Goal: Task Accomplishment & Management: Manage account settings

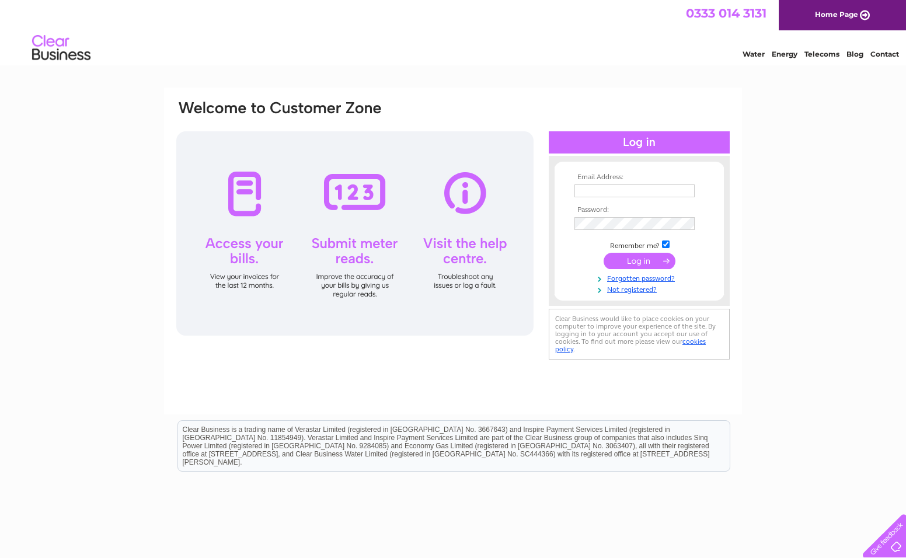
type input "accounts@wardparkstudios.co.uk"
click at [639, 260] on input "submit" at bounding box center [640, 261] width 72 height 16
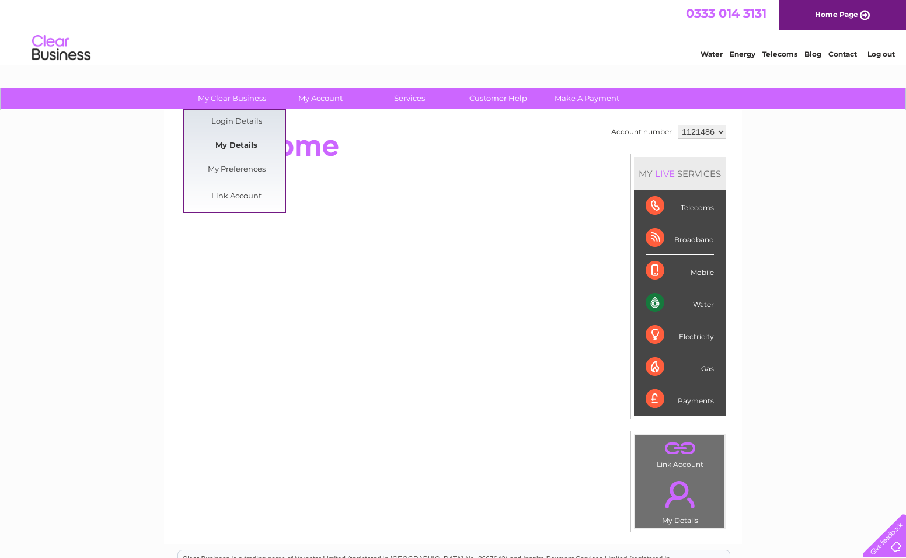
click at [250, 139] on link "My Details" at bounding box center [237, 145] width 96 height 23
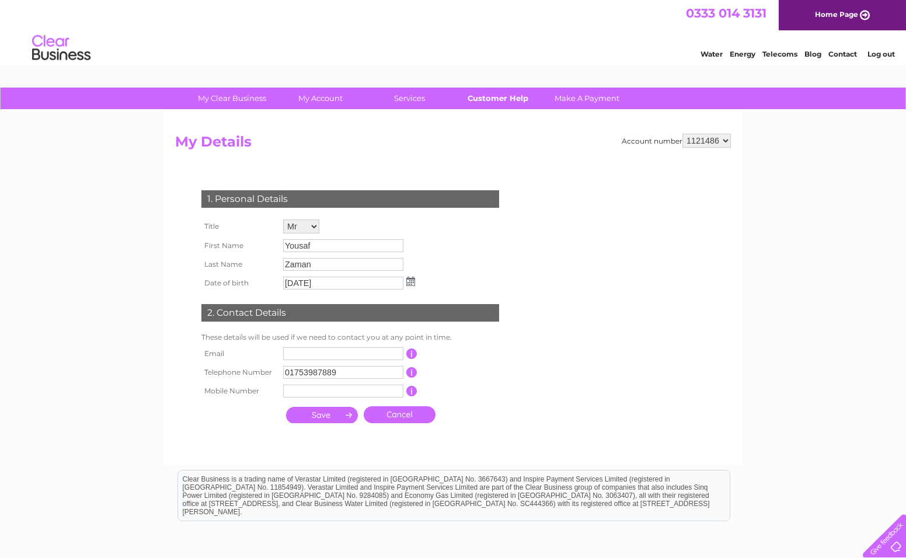
click at [502, 100] on link "Customer Help" at bounding box center [498, 99] width 96 height 22
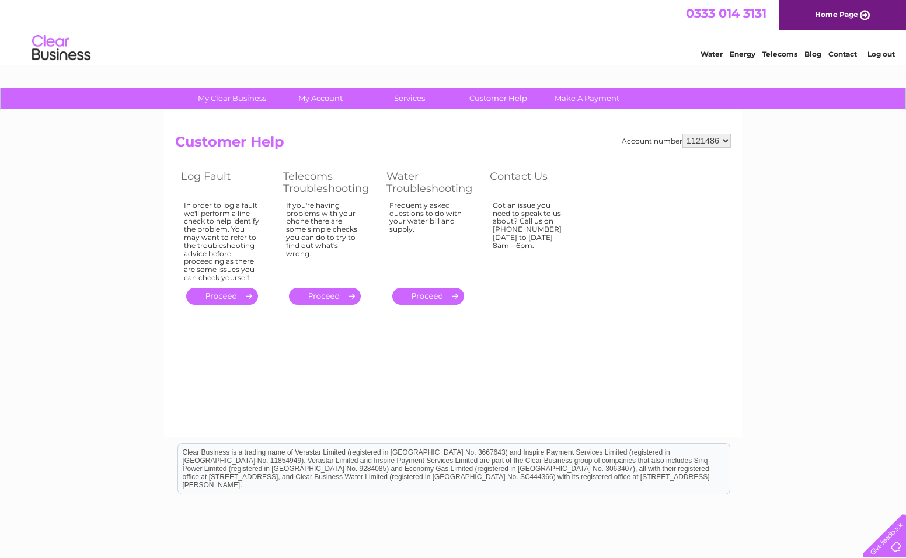
click at [712, 56] on link "Water" at bounding box center [711, 54] width 22 height 9
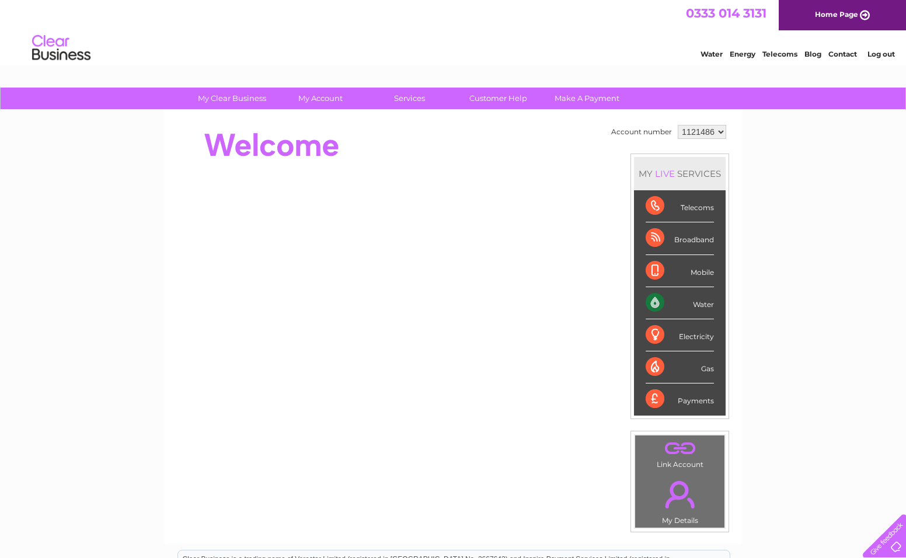
click at [840, 54] on link "Contact" at bounding box center [842, 54] width 29 height 9
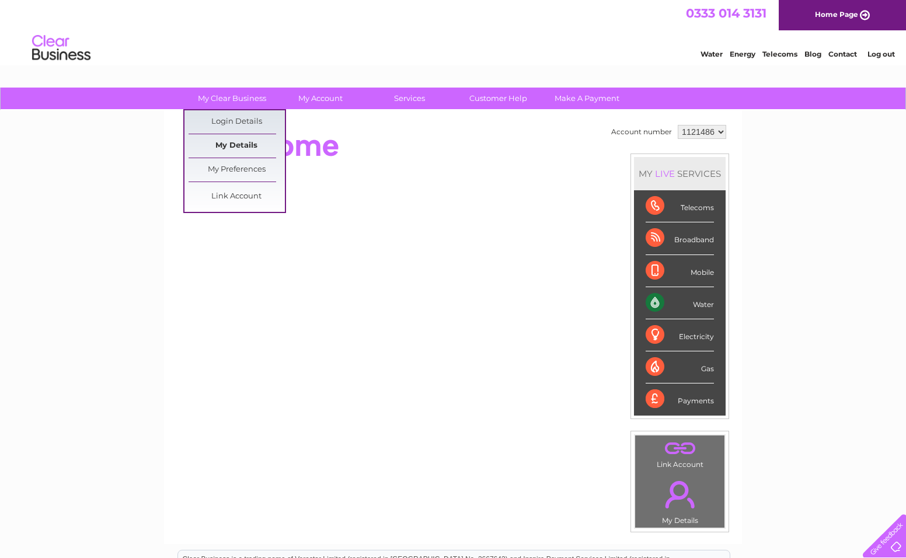
click at [232, 136] on link "My Details" at bounding box center [237, 145] width 96 height 23
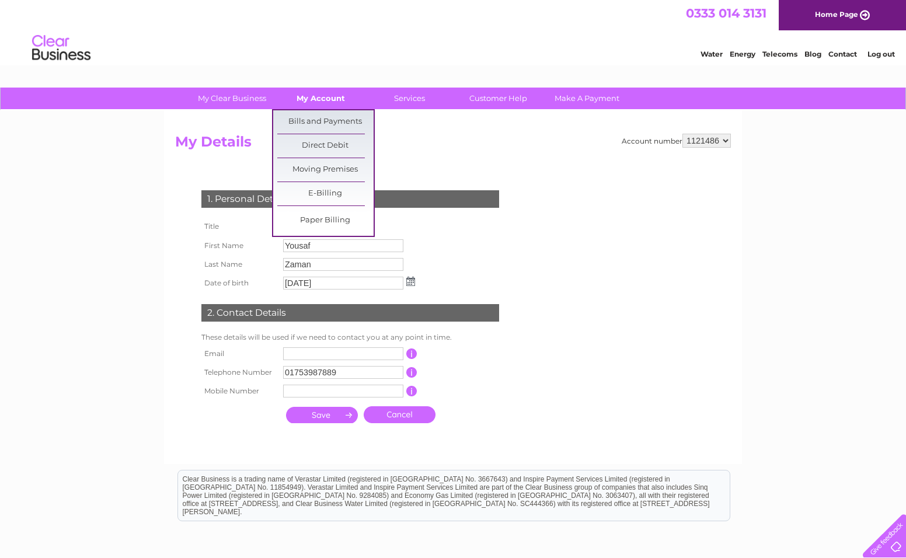
click at [323, 98] on link "My Account" at bounding box center [321, 99] width 96 height 22
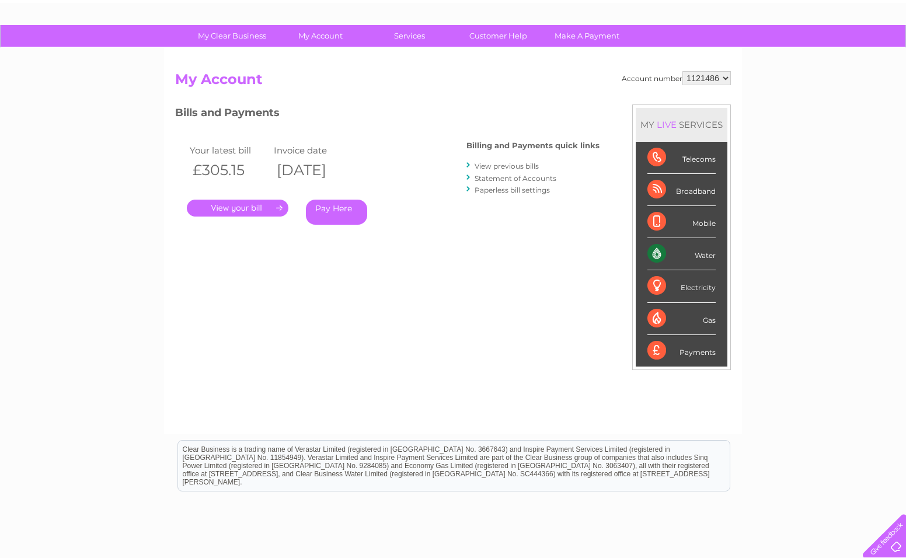
scroll to position [30, 0]
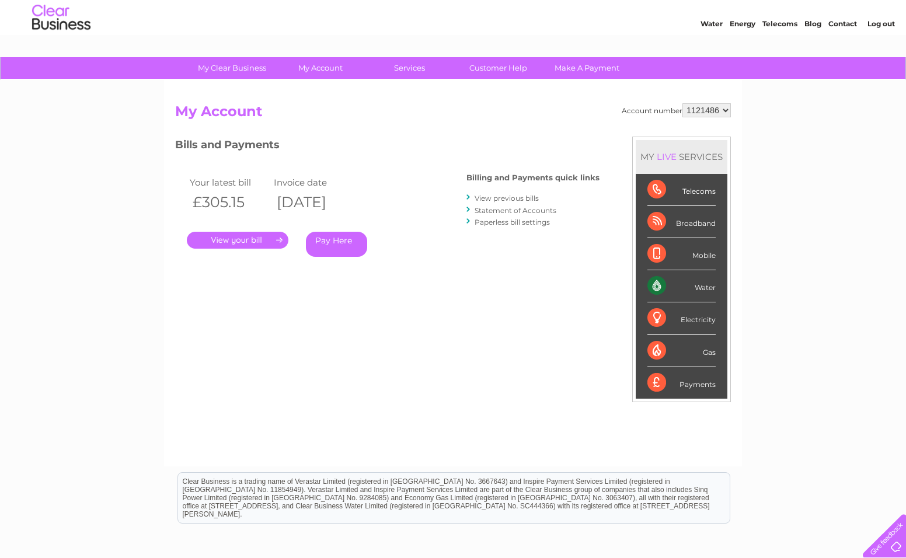
click at [725, 112] on select "1121486" at bounding box center [706, 110] width 48 height 14
click at [740, 112] on div "Account number 1121486 My Account MY LIVE SERVICES Telecoms Broadband Mobile Wa…" at bounding box center [453, 273] width 578 height 386
click at [279, 237] on link "." at bounding box center [238, 240] width 102 height 17
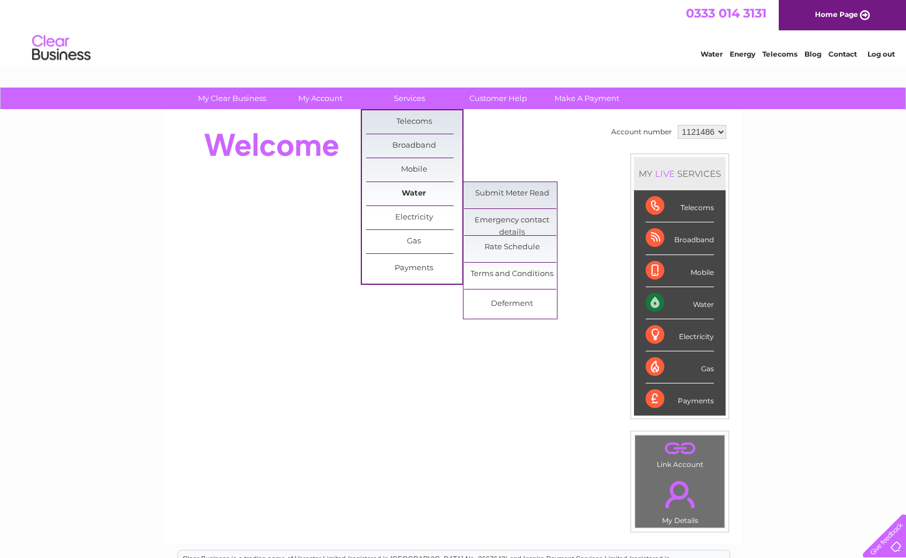
click at [409, 188] on link "Water" at bounding box center [414, 193] width 96 height 23
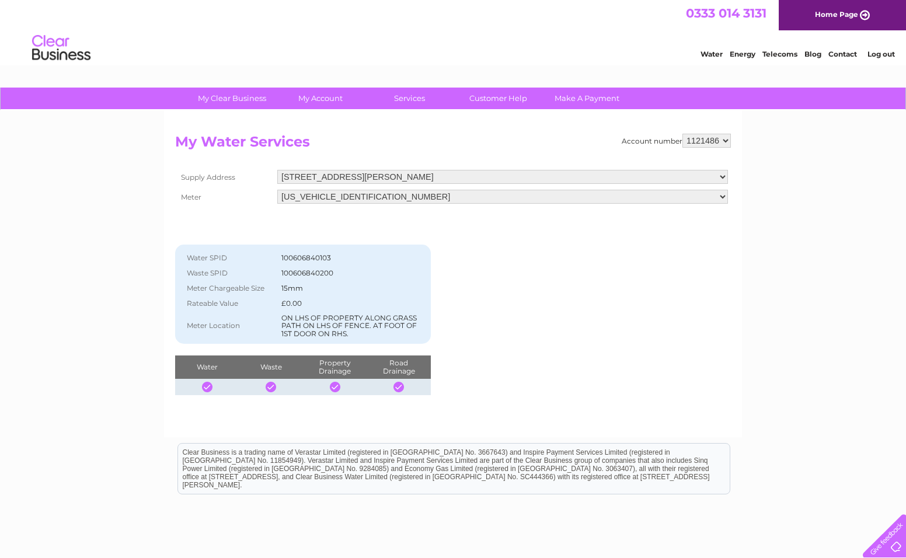
click at [724, 195] on select "06ELSTER11M852654 06ELSTER11M852659" at bounding box center [502, 197] width 451 height 14
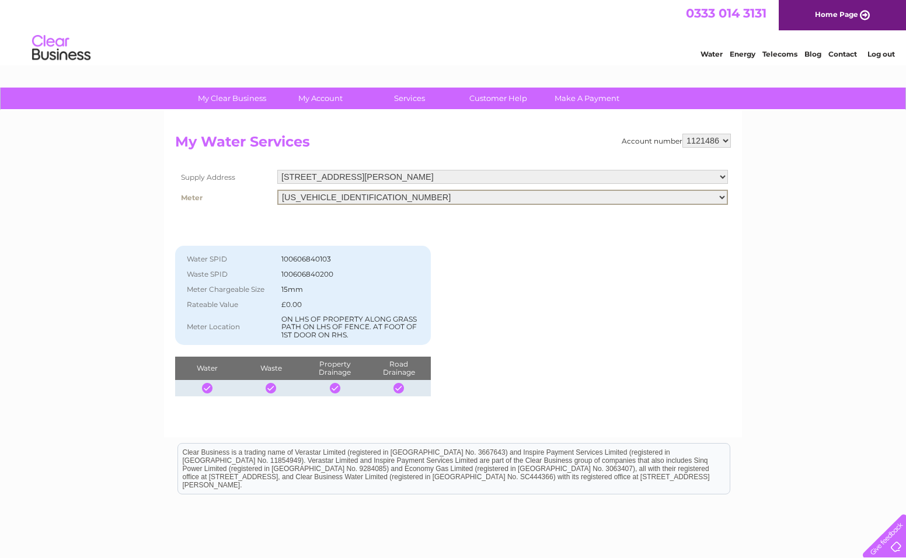
click at [724, 195] on select "06ELSTER11M852654 06ELSTER11M852659" at bounding box center [502, 197] width 451 height 15
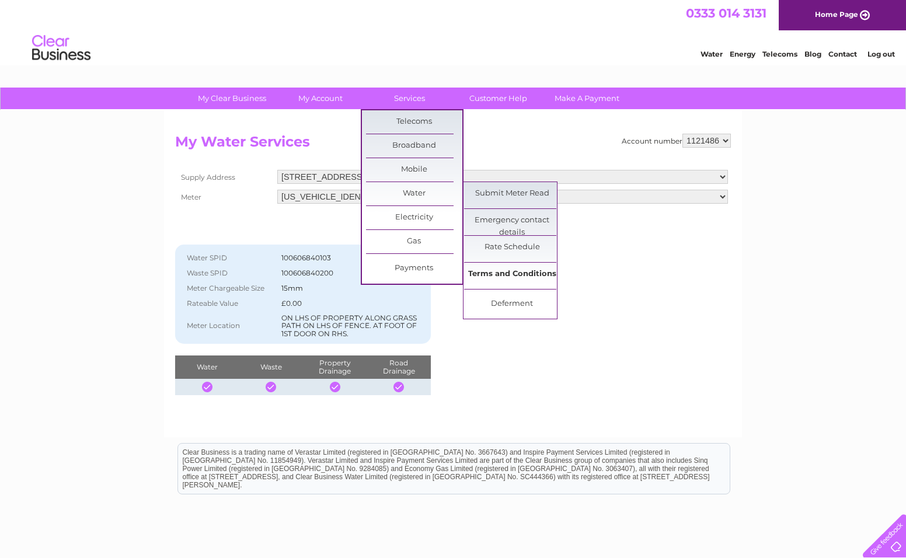
click at [515, 271] on link "Terms and Conditions" at bounding box center [512, 274] width 96 height 23
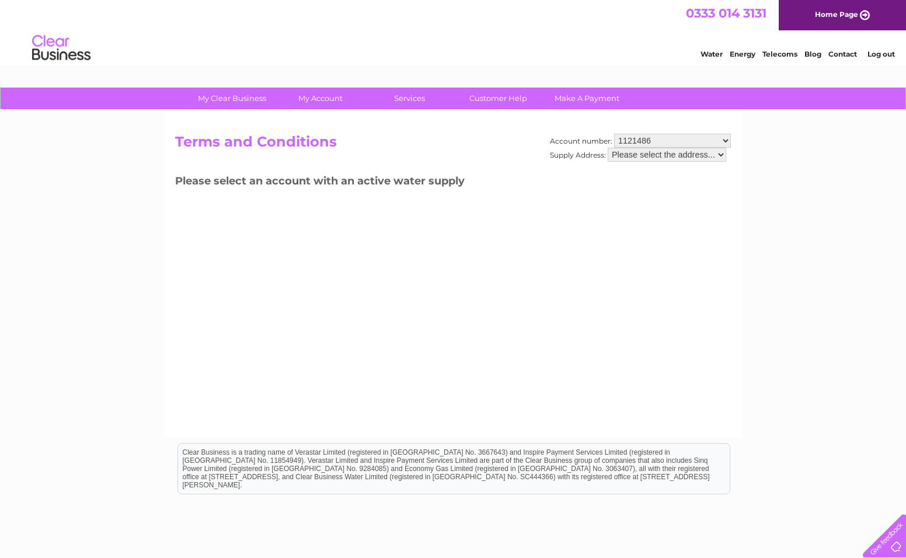
click at [666, 157] on select "Please select the address..." at bounding box center [667, 155] width 118 height 14
click at [667, 141] on select "1121486" at bounding box center [672, 141] width 117 height 14
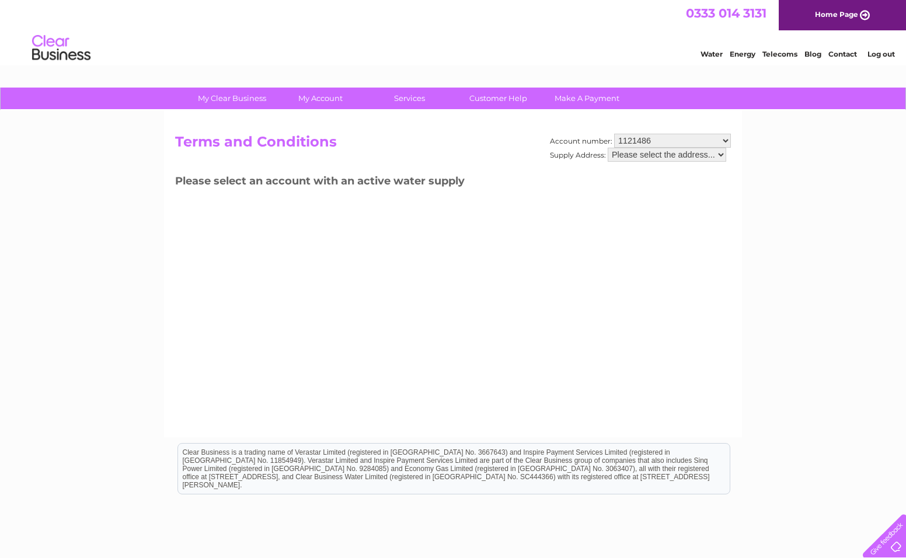
click at [665, 154] on select "Please select the address..." at bounding box center [667, 155] width 118 height 14
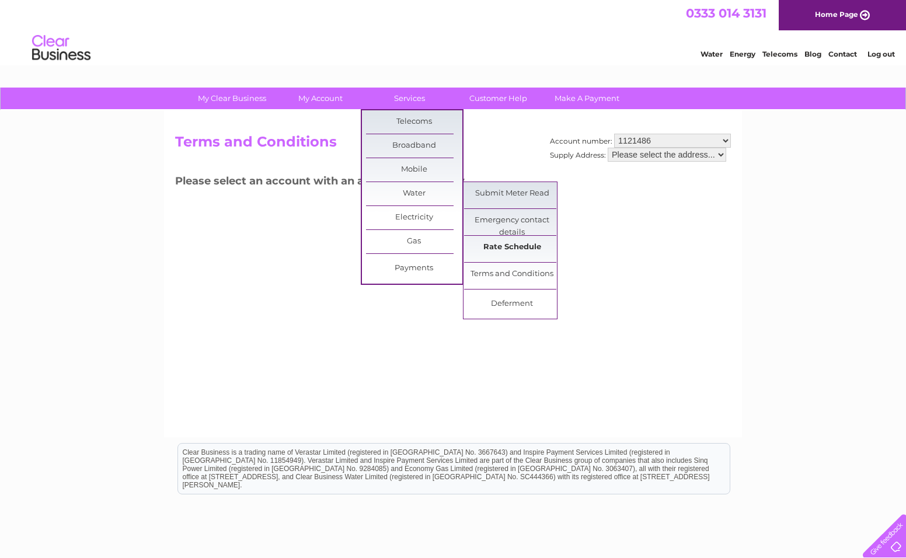
click at [509, 249] on link "Rate Schedule" at bounding box center [512, 247] width 96 height 23
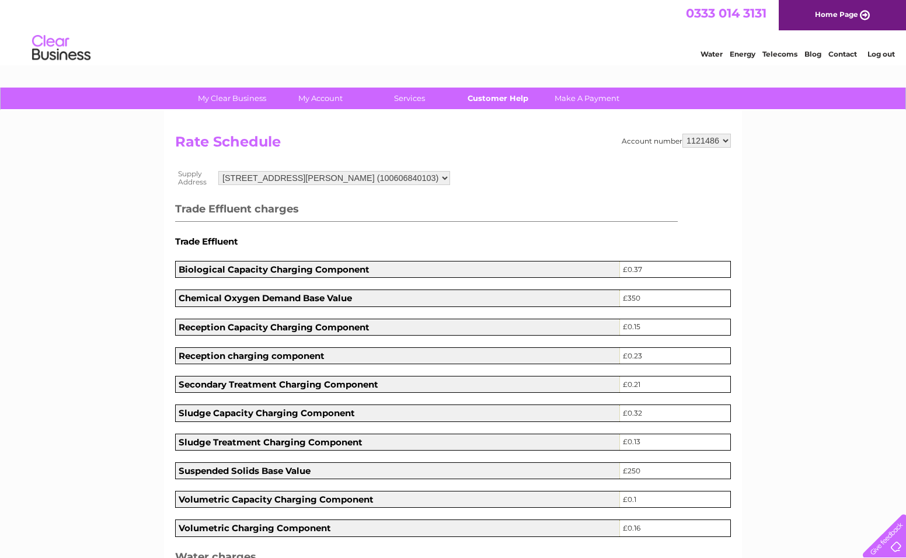
click at [499, 100] on link "Customer Help" at bounding box center [498, 99] width 96 height 22
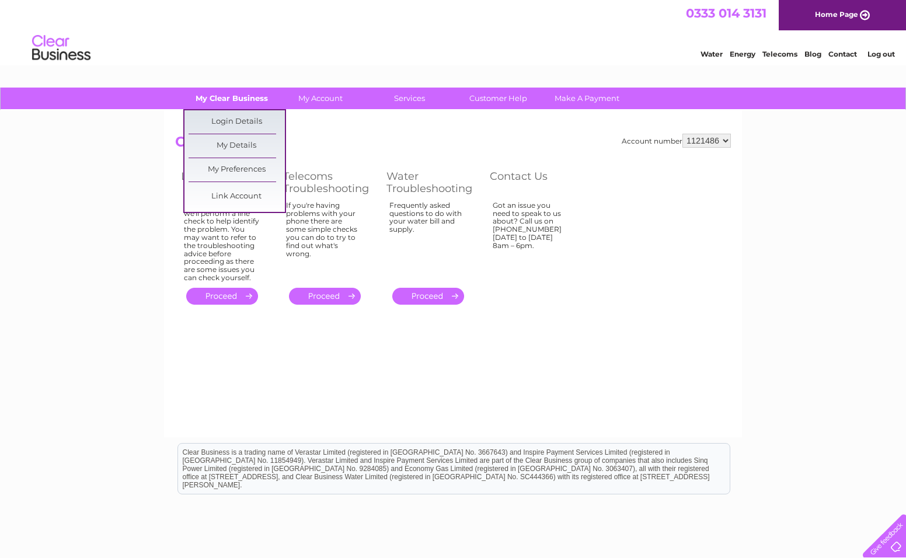
click at [264, 99] on link "My Clear Business" at bounding box center [232, 99] width 96 height 22
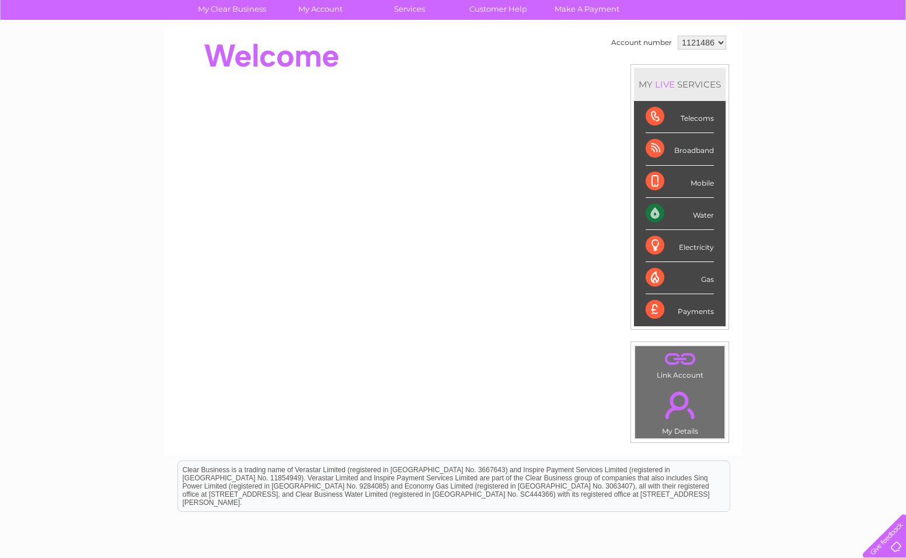
scroll to position [78, 0]
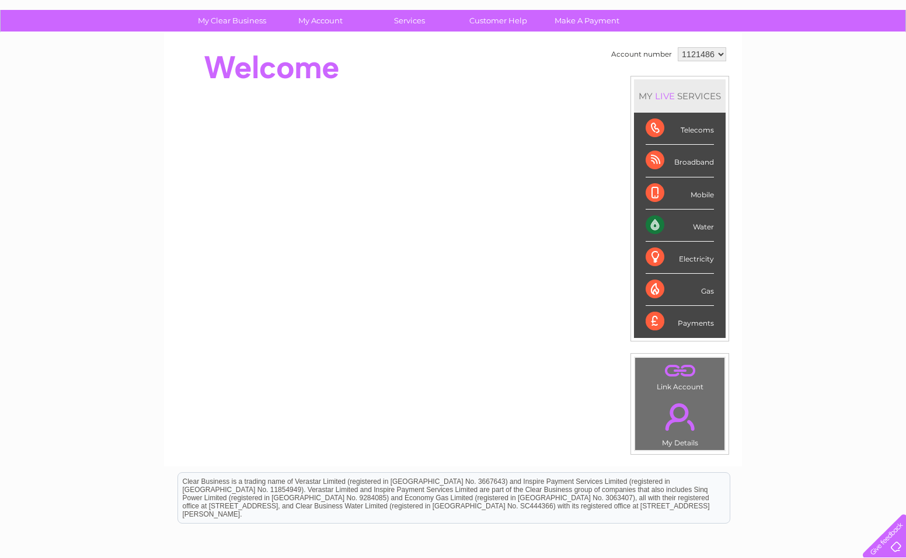
click at [654, 320] on div "Payments" at bounding box center [680, 322] width 68 height 32
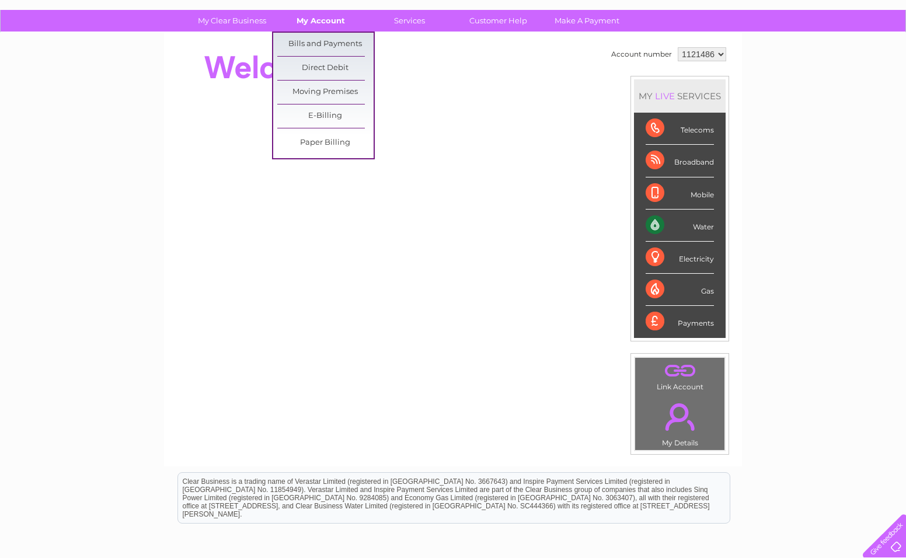
click at [317, 22] on link "My Account" at bounding box center [321, 21] width 96 height 22
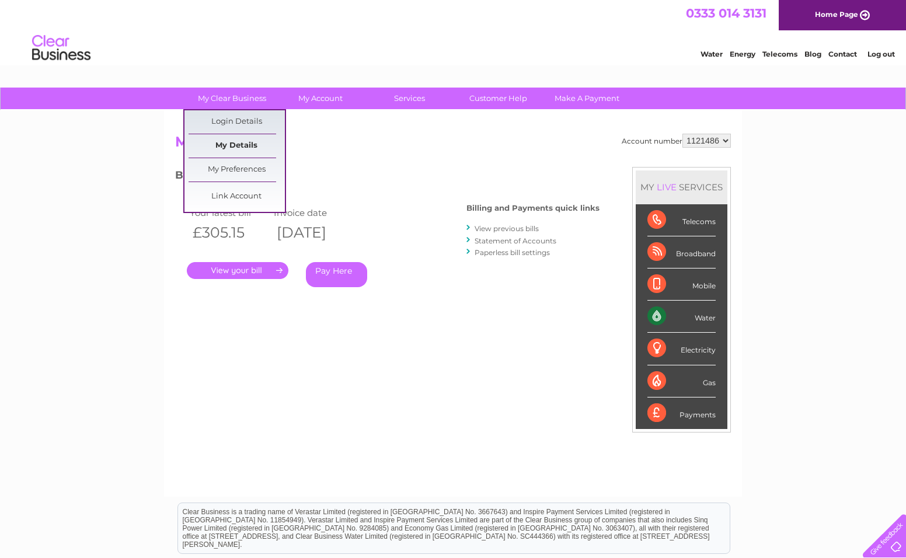
click at [246, 149] on link "My Details" at bounding box center [237, 145] width 96 height 23
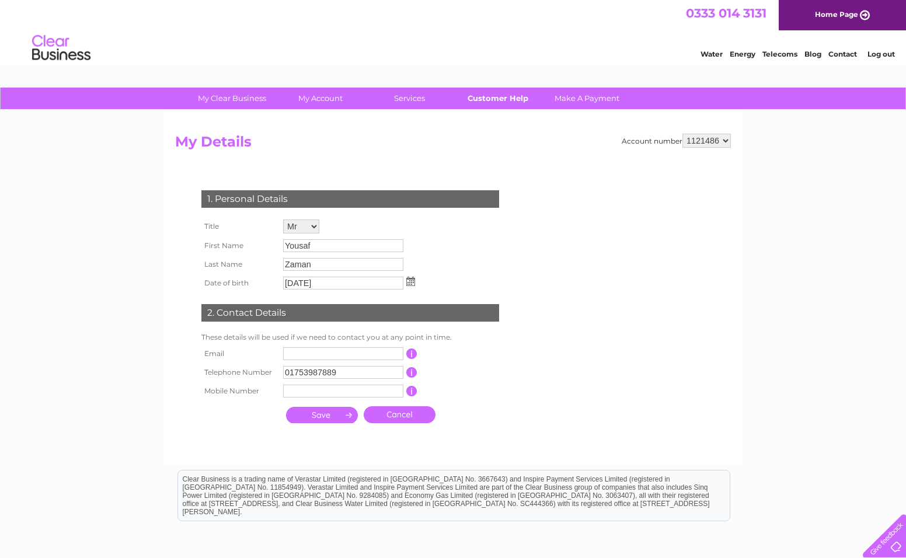
click at [515, 100] on link "Customer Help" at bounding box center [498, 99] width 96 height 22
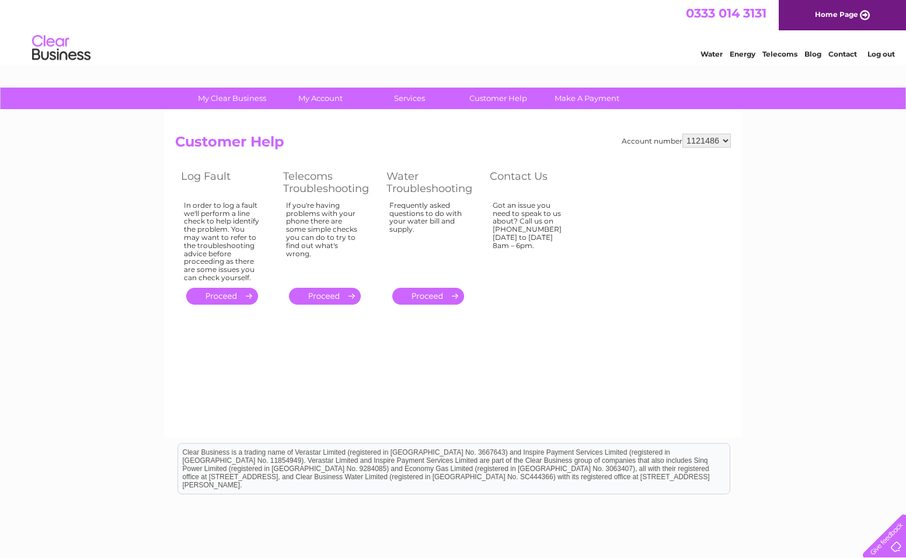
click at [420, 296] on link "." at bounding box center [428, 296] width 72 height 17
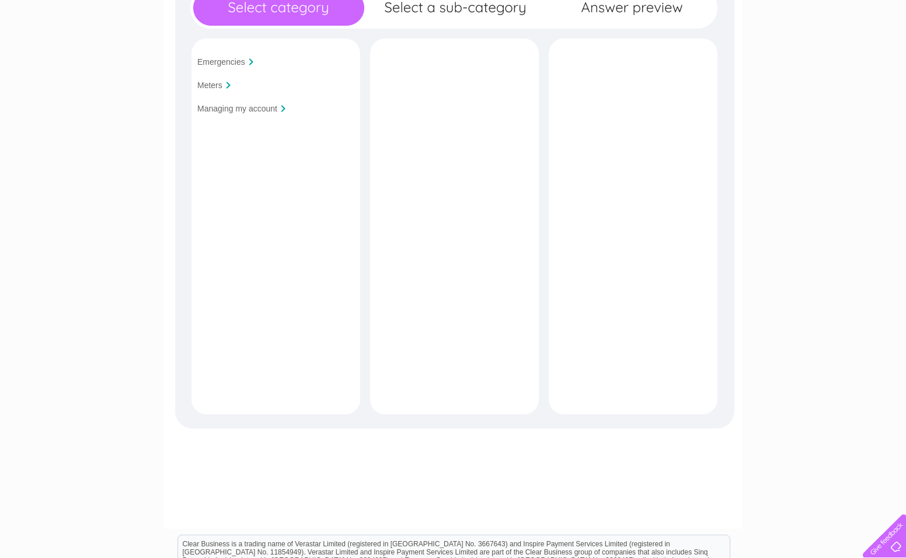
scroll to position [175, 0]
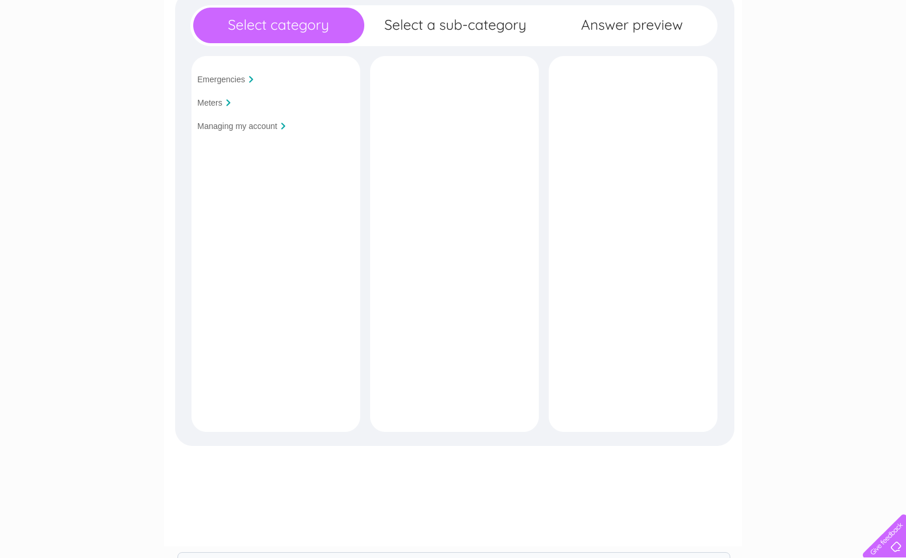
click at [283, 126] on div at bounding box center [283, 126] width 5 height 7
click at [256, 128] on input "Managing my account" at bounding box center [237, 125] width 80 height 9
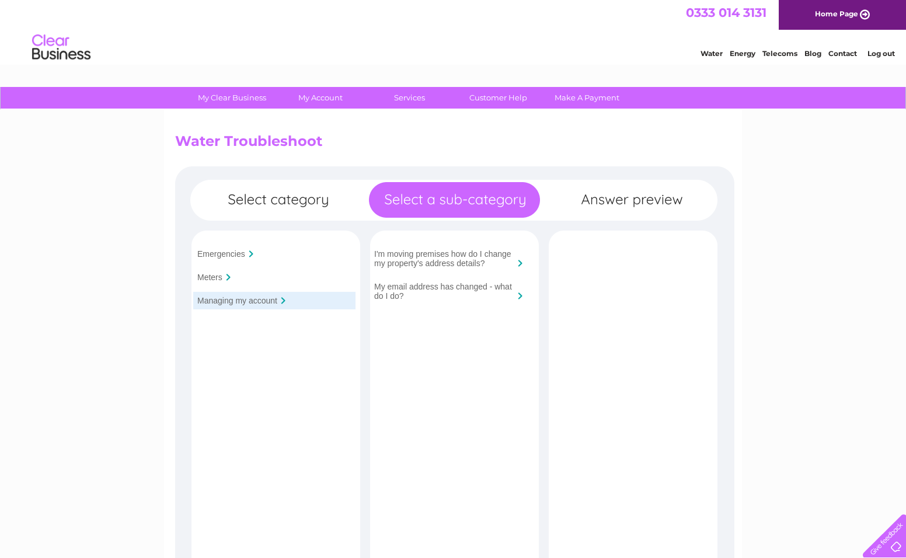
scroll to position [0, 0]
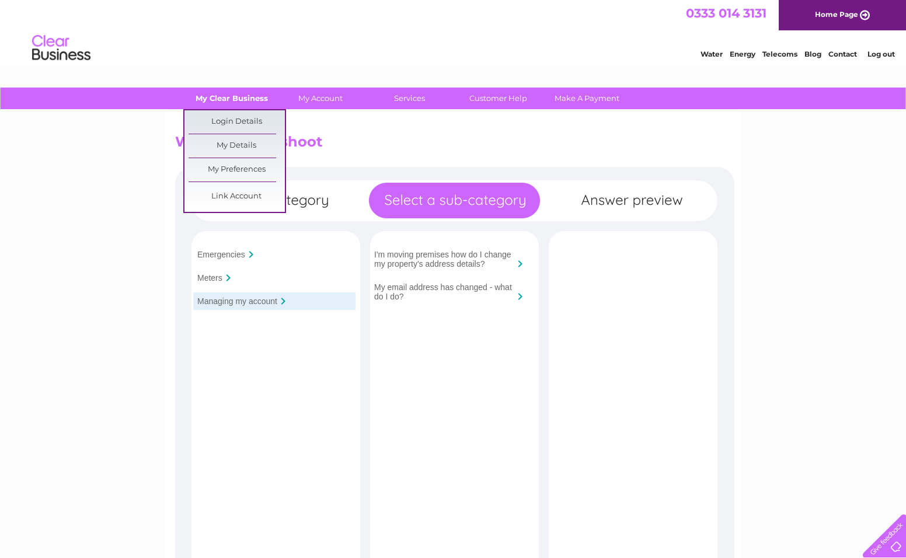
click at [221, 95] on link "My Clear Business" at bounding box center [232, 99] width 96 height 22
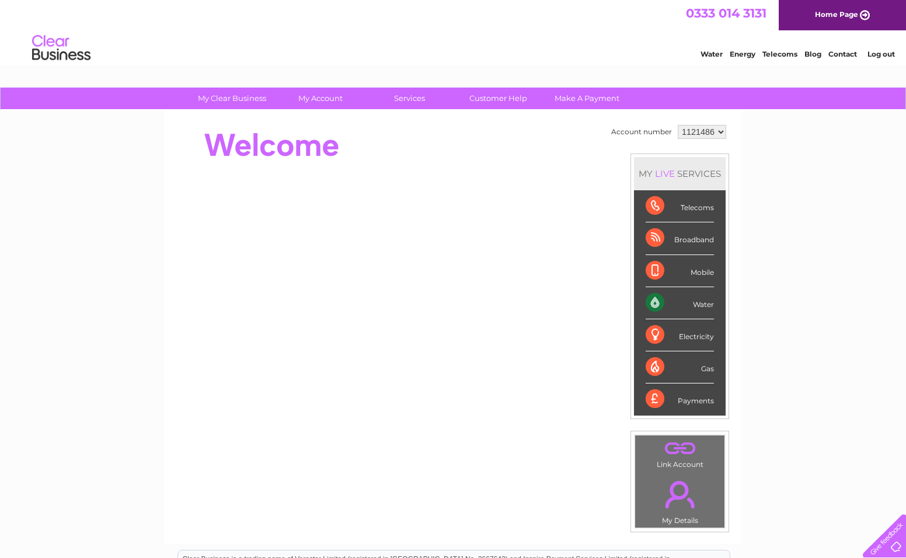
click at [671, 491] on link "." at bounding box center [679, 494] width 83 height 41
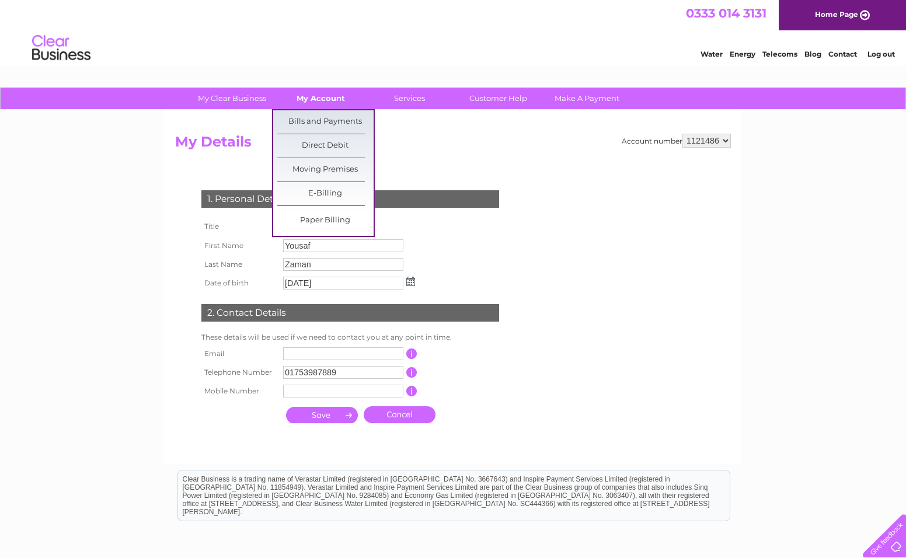
click at [326, 99] on link "My Account" at bounding box center [321, 99] width 96 height 22
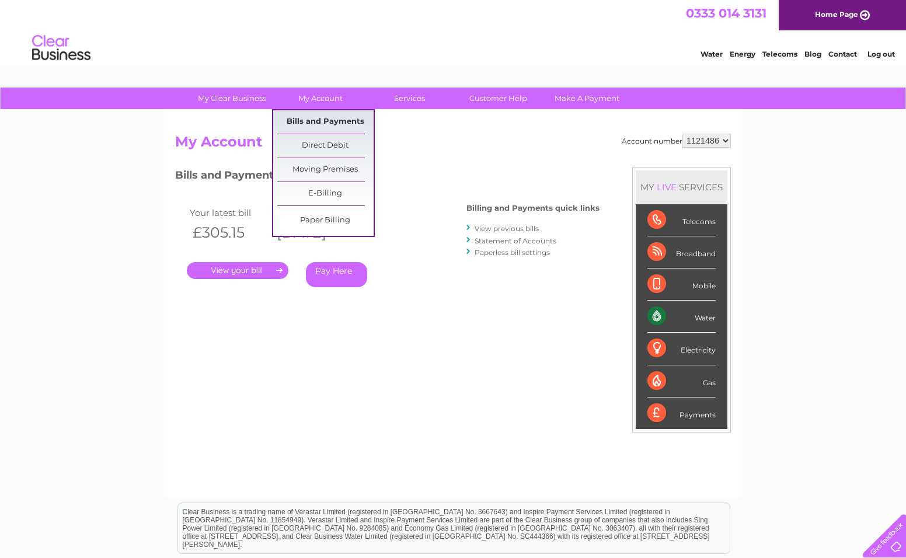
click at [328, 119] on link "Bills and Payments" at bounding box center [325, 121] width 96 height 23
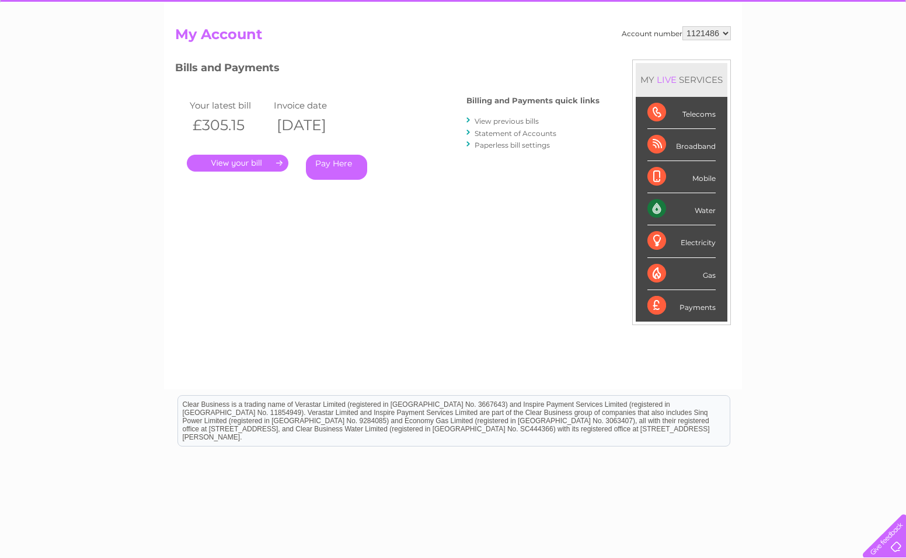
scroll to position [117, 0]
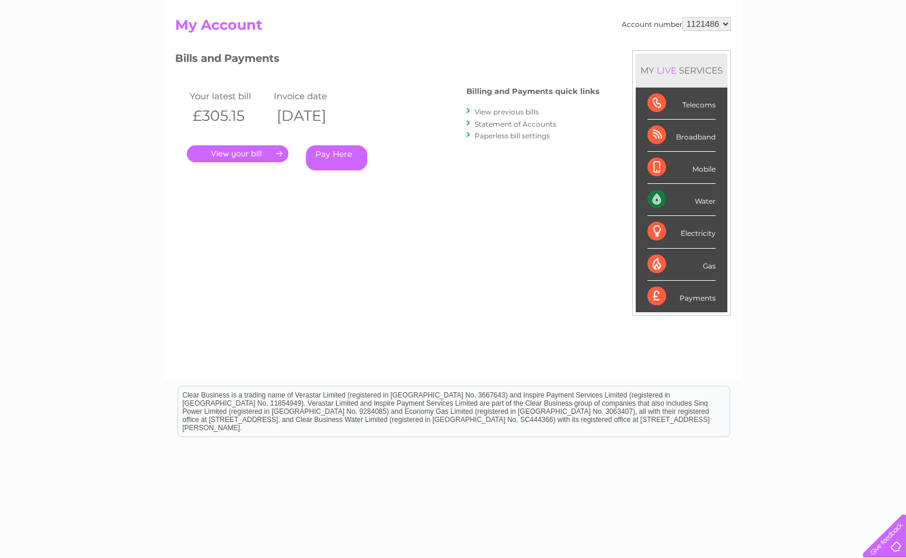
click at [468, 110] on div at bounding box center [468, 111] width 5 height 11
click at [485, 109] on link "View previous bills" at bounding box center [507, 111] width 64 height 9
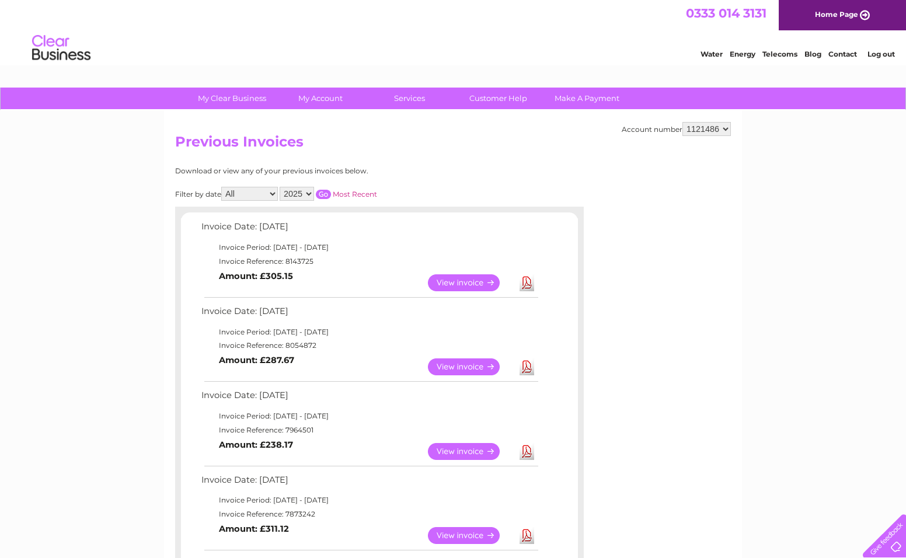
click at [274, 192] on select "All January February March April May June July August September October Novembe…" at bounding box center [249, 194] width 57 height 14
click at [309, 192] on select "2025 2024 2023 2022" at bounding box center [297, 194] width 34 height 14
click at [281, 187] on select "2025 2024 2023 2022" at bounding box center [297, 194] width 34 height 14
click at [324, 193] on input "button" at bounding box center [323, 194] width 15 height 9
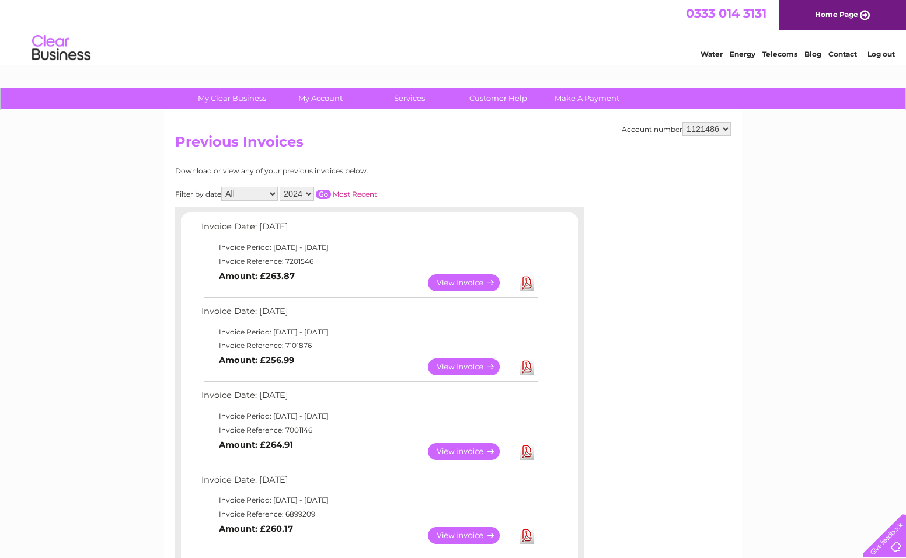
click at [309, 194] on select "2025 2024 2023 2022" at bounding box center [297, 194] width 34 height 14
click at [281, 187] on select "2025 2024 2023 2022" at bounding box center [297, 194] width 34 height 14
click at [327, 192] on input "button" at bounding box center [323, 194] width 15 height 9
click at [308, 190] on select "2025 2024 2023 2022" at bounding box center [297, 194] width 34 height 14
select select "2022"
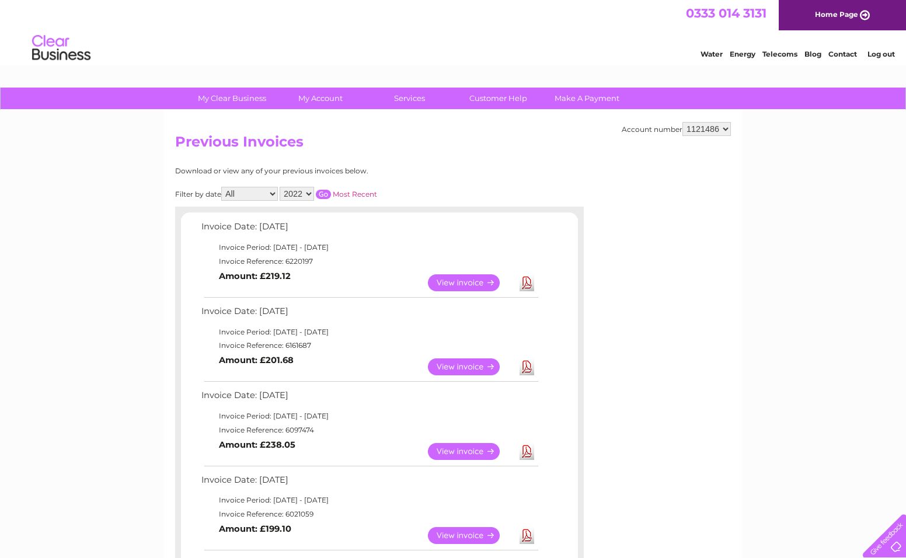
click at [281, 187] on select "2025 2024 2023 2022" at bounding box center [297, 194] width 34 height 14
click at [322, 196] on input "button" at bounding box center [323, 194] width 15 height 9
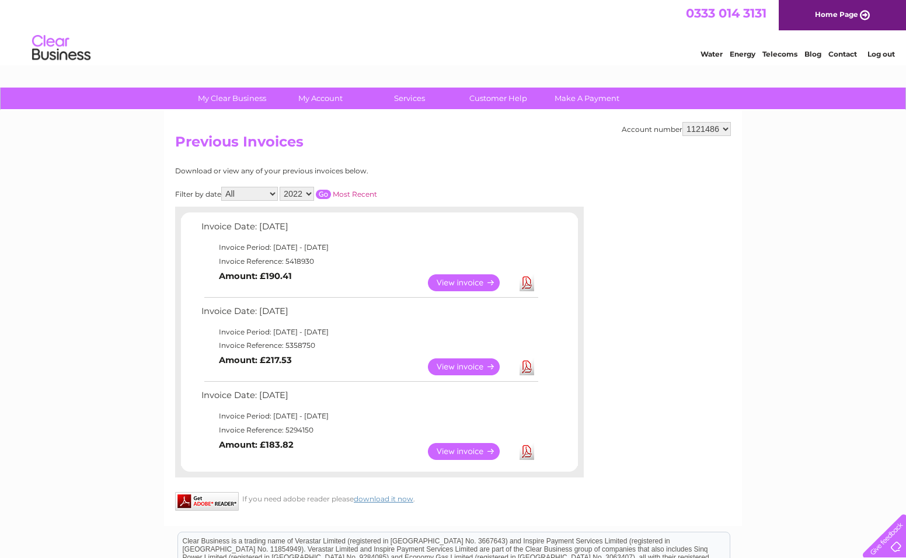
click at [873, 53] on link "Log out" at bounding box center [880, 54] width 27 height 9
